Goal: Use online tool/utility: Use online tool/utility

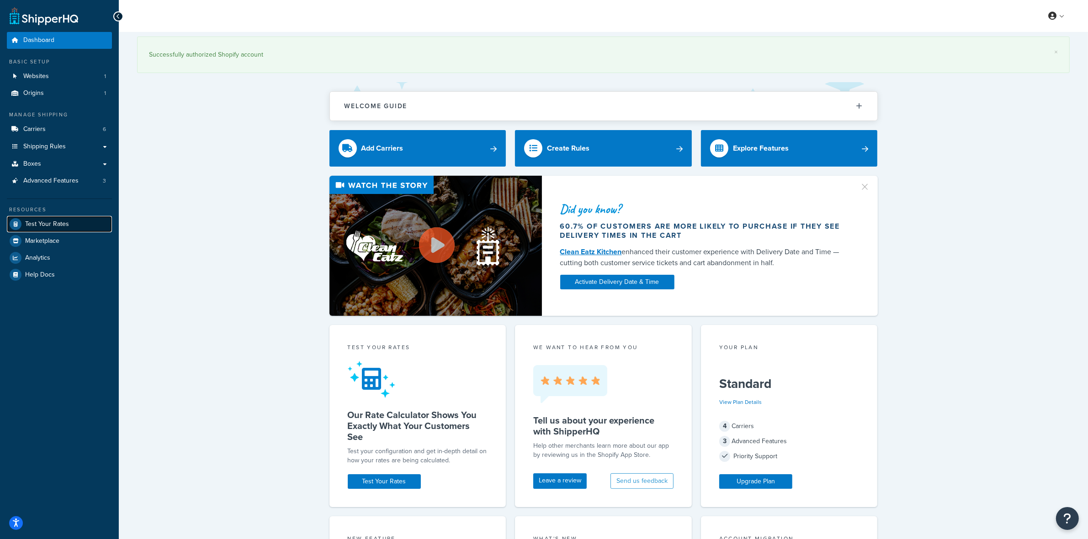
click at [53, 221] on span "Test Your Rates" at bounding box center [47, 225] width 44 height 8
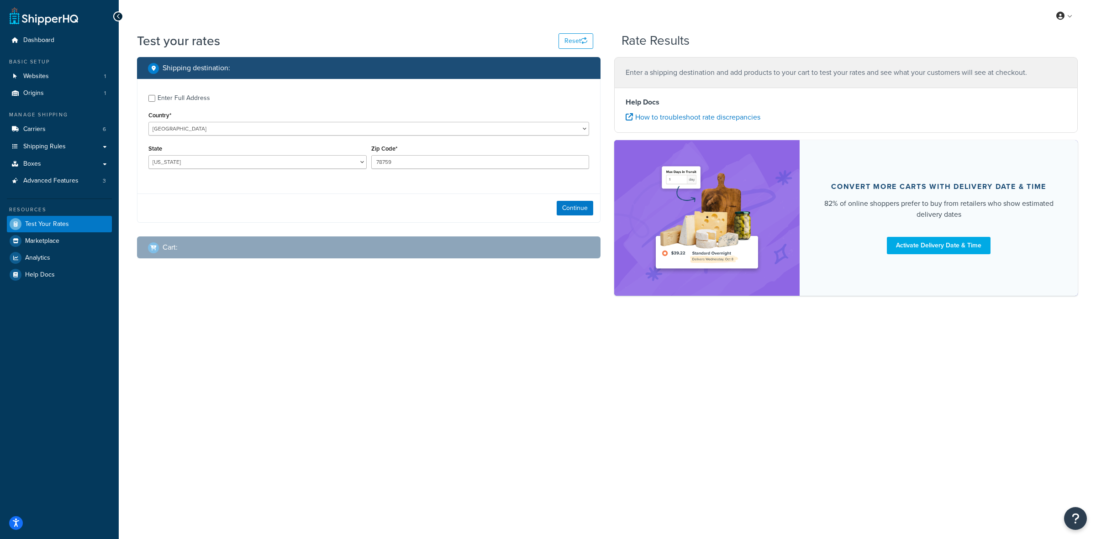
click at [361, 144] on div "State [US_STATE] [US_STATE] [US_STATE] [US_STATE] [US_STATE] Armed Forces Ameri…" at bounding box center [257, 156] width 218 height 26
click at [359, 161] on select "[US_STATE] [US_STATE] [US_STATE] [US_STATE] [US_STATE] Armed Forces Americas Ar…" at bounding box center [257, 162] width 218 height 14
select select "CA"
click at [148, 155] on select "[US_STATE] [US_STATE] [US_STATE] [US_STATE] [US_STATE] Armed Forces Americas Ar…" at bounding box center [257, 162] width 218 height 14
click at [398, 165] on input "78759" at bounding box center [480, 162] width 218 height 14
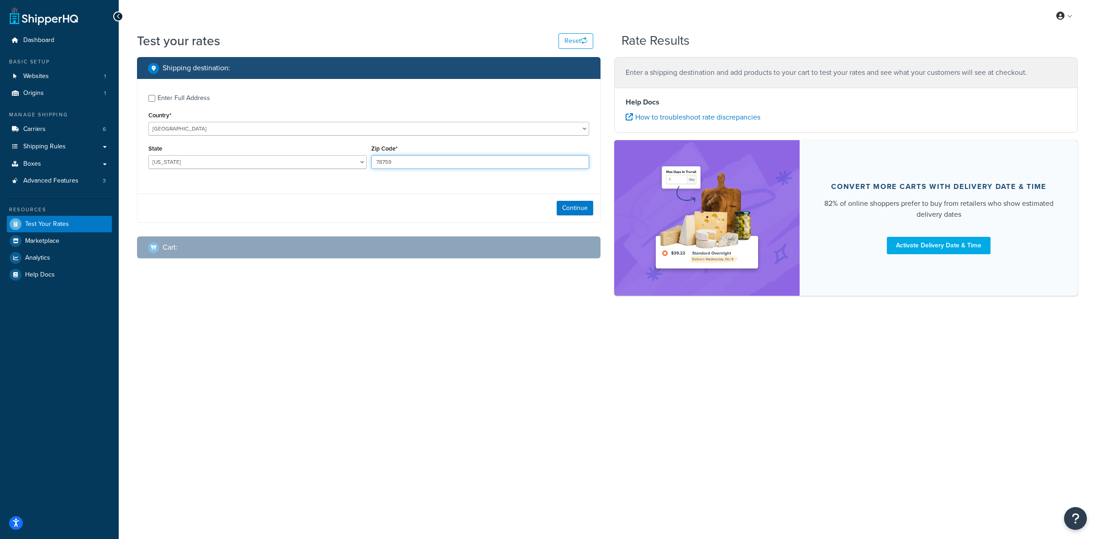
click at [398, 165] on input "78759" at bounding box center [480, 162] width 218 height 14
type input "93446"
click at [389, 186] on div "Enter Full Address Country* [GEOGRAPHIC_DATA] [GEOGRAPHIC_DATA] [GEOGRAPHIC_DAT…" at bounding box center [368, 133] width 463 height 108
click at [571, 202] on button "Continue" at bounding box center [575, 208] width 37 height 15
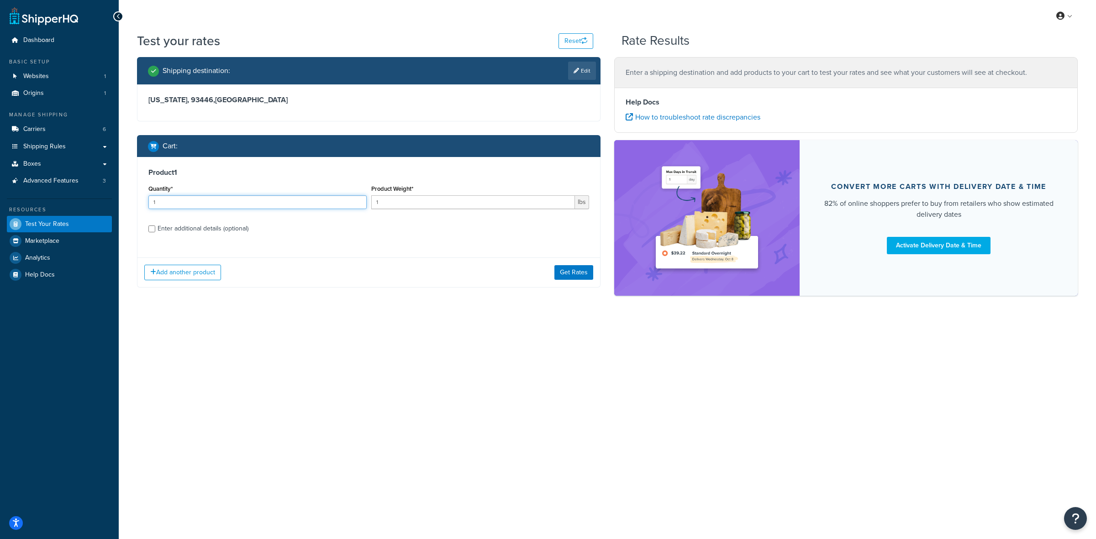
click at [195, 202] on input "1" at bounding box center [257, 202] width 218 height 14
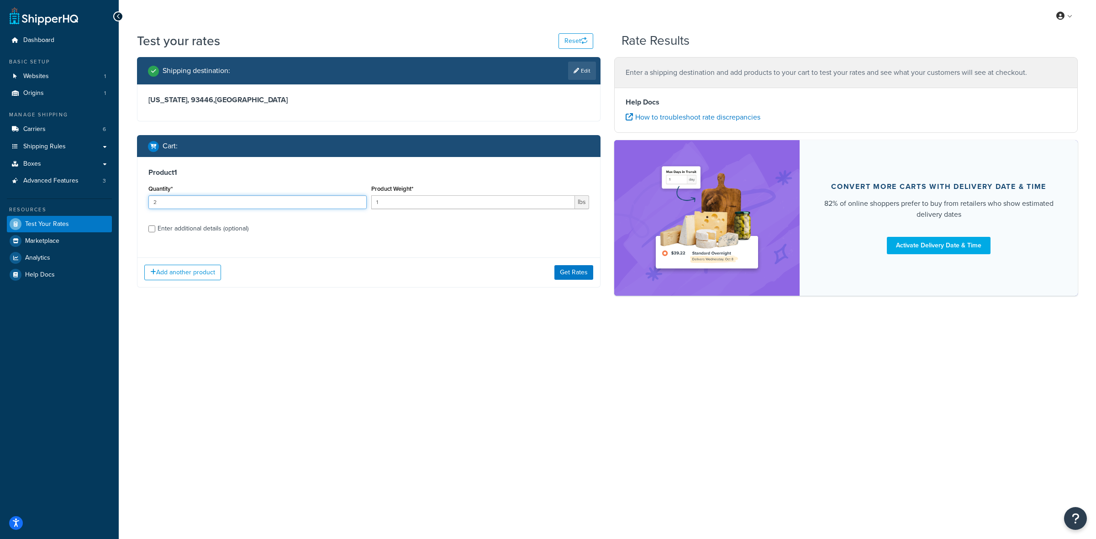
type input "2"
type input "1.5"
click at [203, 231] on div "Enter additional details (optional)" at bounding box center [203, 228] width 91 height 13
click at [155, 231] on input "Enter additional details (optional)" at bounding box center [151, 229] width 7 height 7
checkbox input "true"
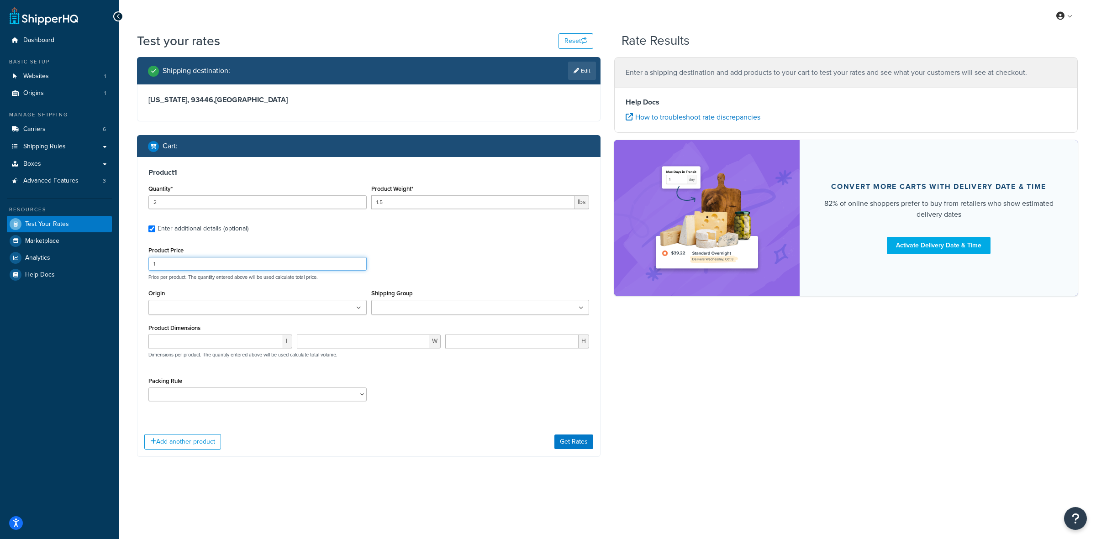
click at [209, 264] on input "1" at bounding box center [257, 264] width 218 height 14
type input "14.70"
click at [262, 302] on ul at bounding box center [257, 307] width 218 height 15
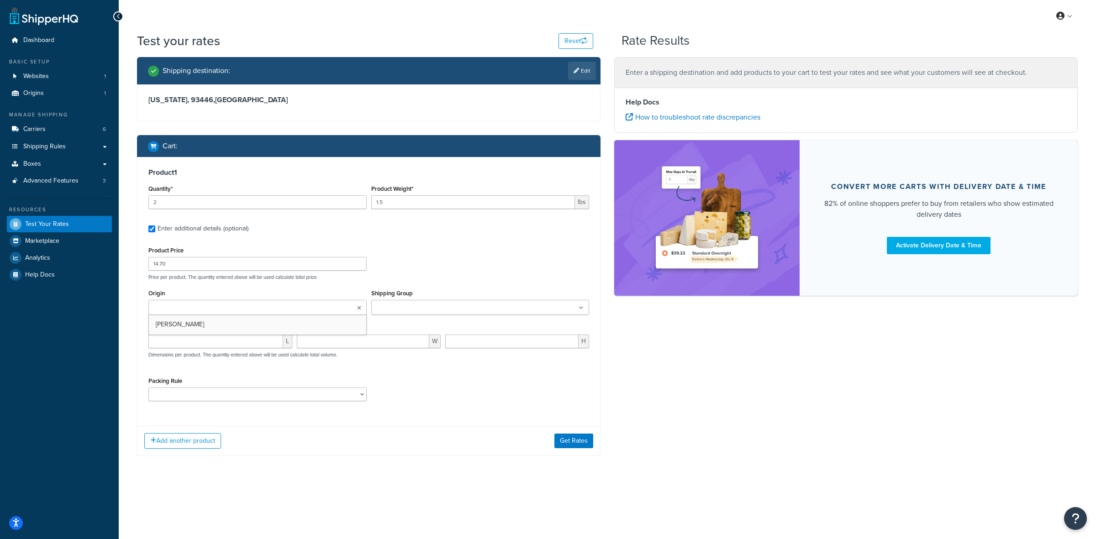
drag, startPoint x: 217, startPoint y: 323, endPoint x: 269, endPoint y: 323, distance: 51.6
click at [449, 307] on ul at bounding box center [480, 307] width 218 height 15
click at [300, 366] on div "L W H Dimensions per product. The quantity entered above will be used calculate…" at bounding box center [368, 353] width 445 height 33
click at [221, 400] on select "ACC-CCK ACC-LIN-CER/HANG ACC-NAIL BRUSH CAN-11 CAN-11-TST CAN-26 CAN-3 DIF-KIT …" at bounding box center [257, 397] width 218 height 14
select select "81543"
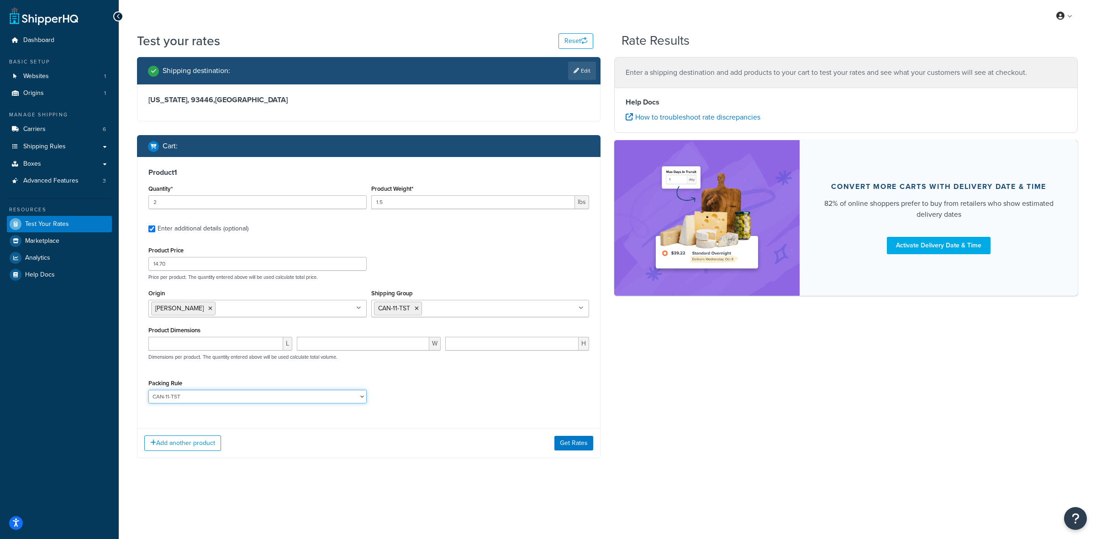
click at [148, 391] on select "ACC-CCK ACC-LIN-CER/HANG ACC-NAIL BRUSH CAN-11 CAN-11-TST CAN-26 CAN-3 DIF-KIT …" at bounding box center [257, 397] width 218 height 14
click at [572, 443] on button "Get Rates" at bounding box center [573, 443] width 39 height 15
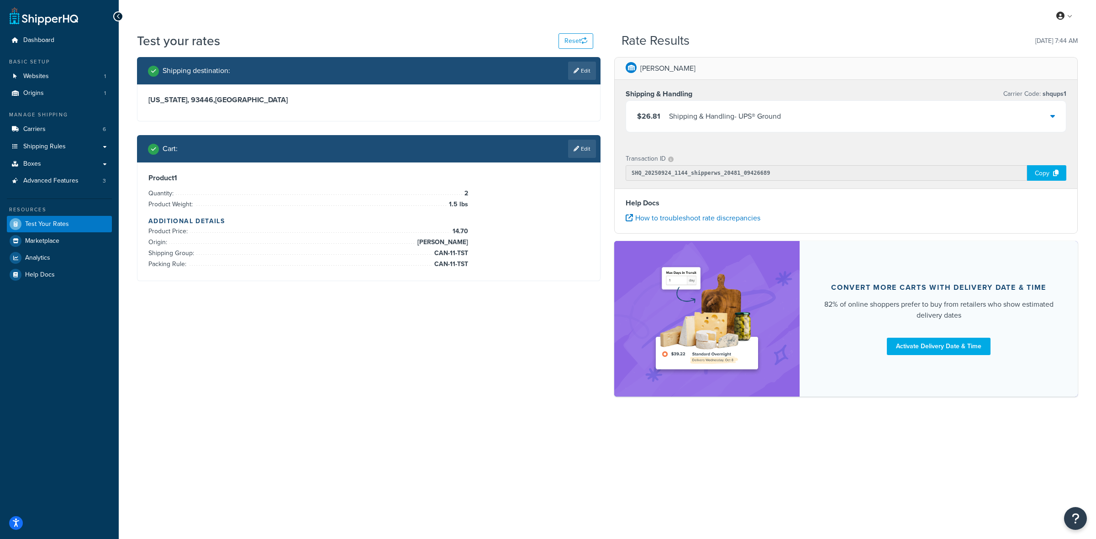
click at [649, 118] on span "$26.81" at bounding box center [648, 116] width 23 height 11
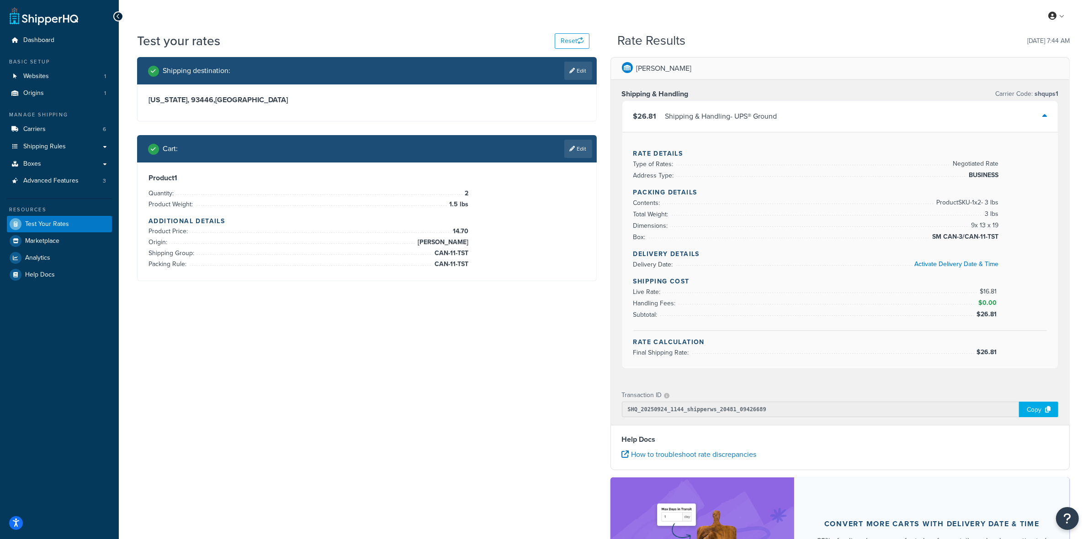
click at [579, 150] on link "Edit" at bounding box center [578, 149] width 28 height 18
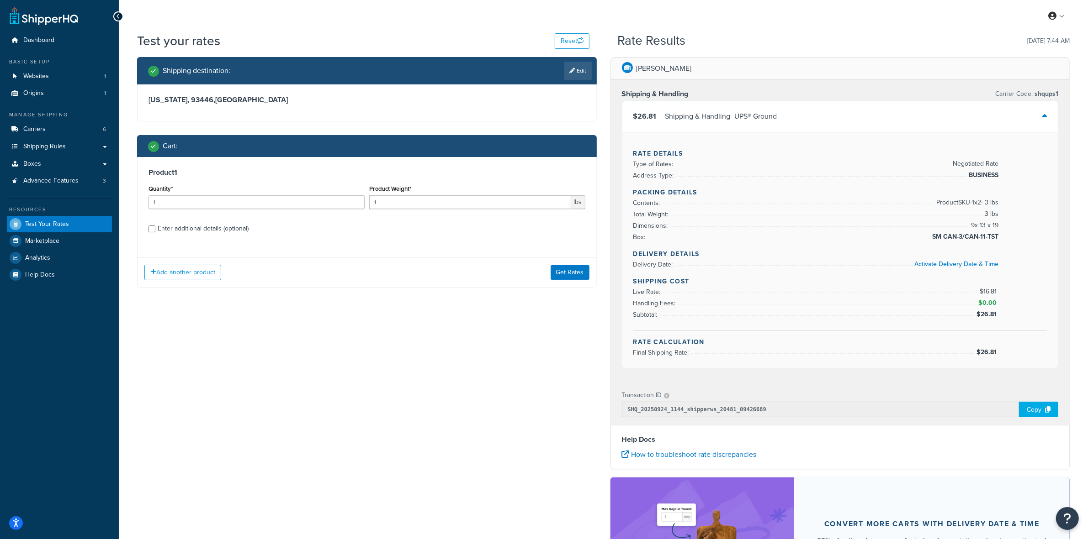
click at [234, 227] on div "Enter additional details (optional)" at bounding box center [203, 228] width 91 height 13
click at [155, 227] on input "Enter additional details (optional)" at bounding box center [151, 229] width 7 height 7
checkbox input "true"
select select "81543"
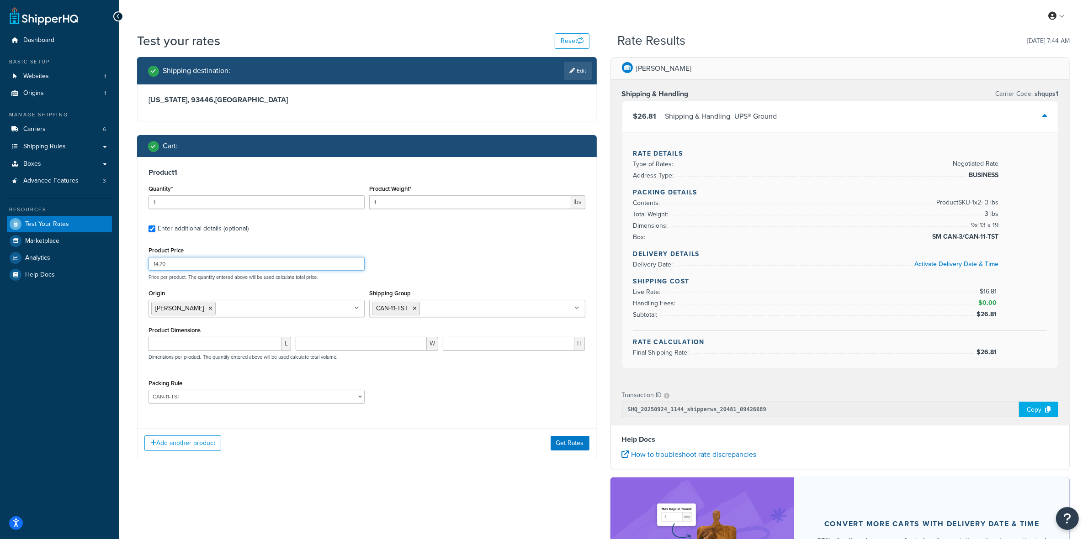
click at [166, 266] on input "14.70" at bounding box center [256, 264] width 216 height 14
type input "0"
click at [562, 443] on button "Get Rates" at bounding box center [569, 443] width 39 height 15
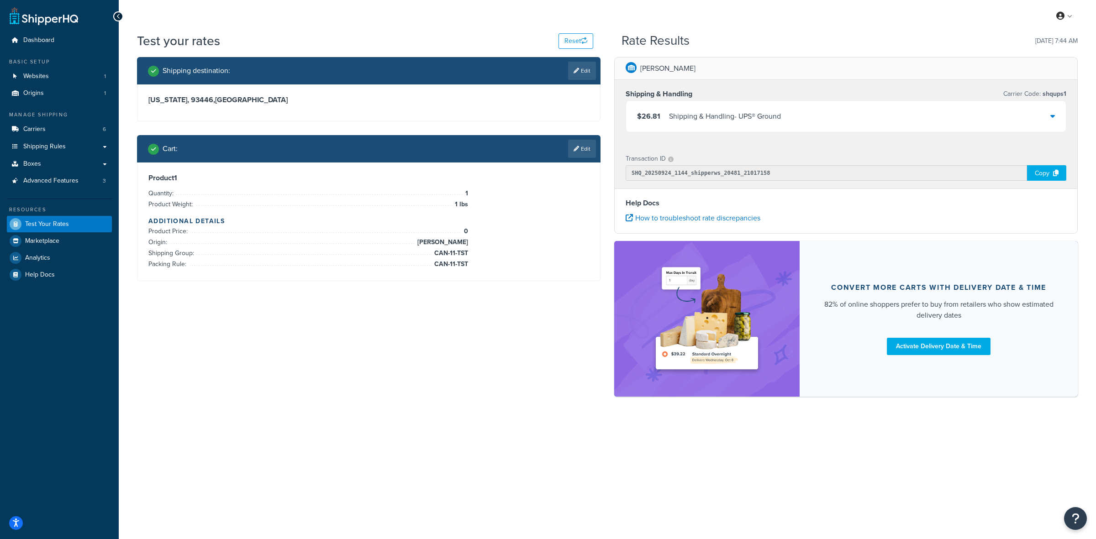
click at [835, 123] on div "$26.81 Shipping & Handling - UPS® Ground" at bounding box center [846, 116] width 440 height 31
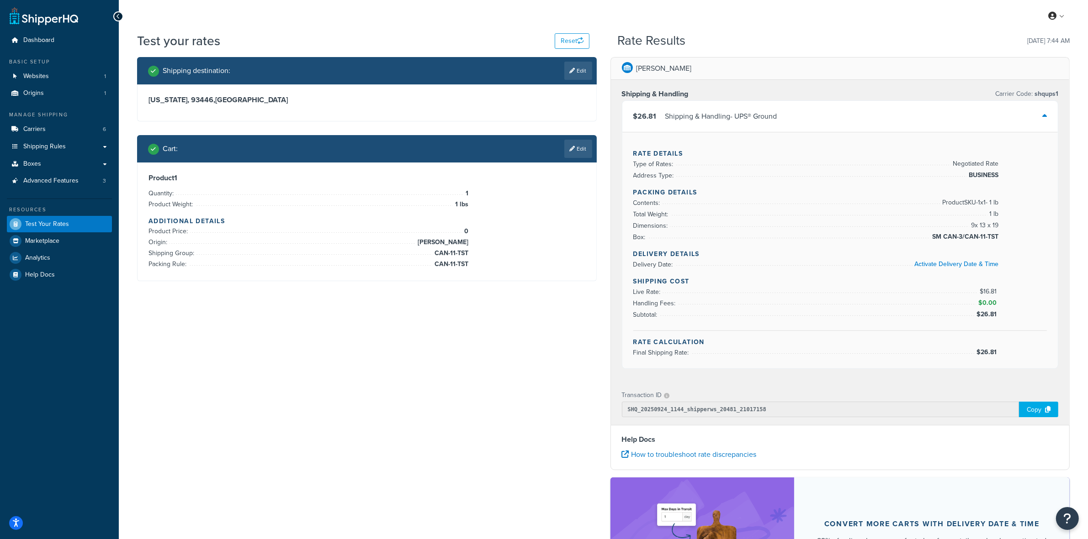
click at [989, 290] on span "$16.81" at bounding box center [988, 292] width 19 height 10
copy span "$16.81"
click at [992, 352] on span "$26.81" at bounding box center [987, 353] width 22 height 10
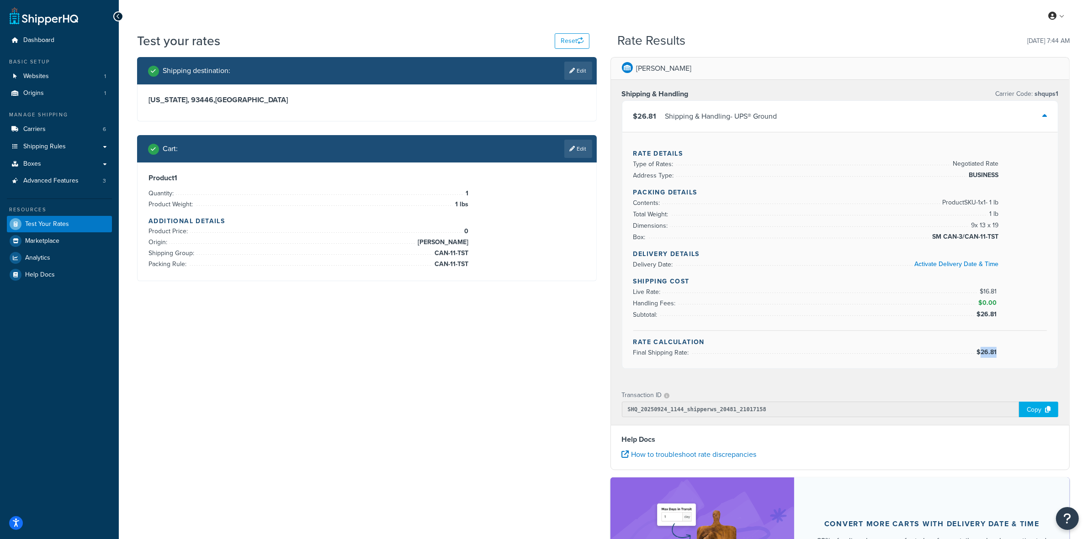
click at [992, 352] on span "$26.81" at bounding box center [987, 353] width 22 height 10
copy span "$26.81"
